Goal: Check status: Check status

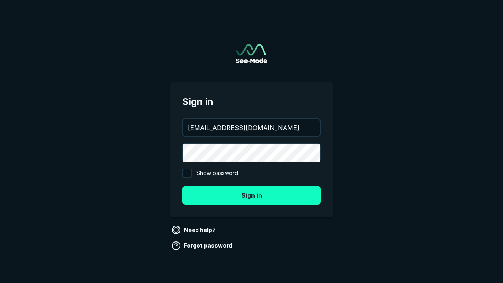
click at [252, 195] on button "Sign in" at bounding box center [251, 195] width 138 height 19
